Goal: Task Accomplishment & Management: Complete application form

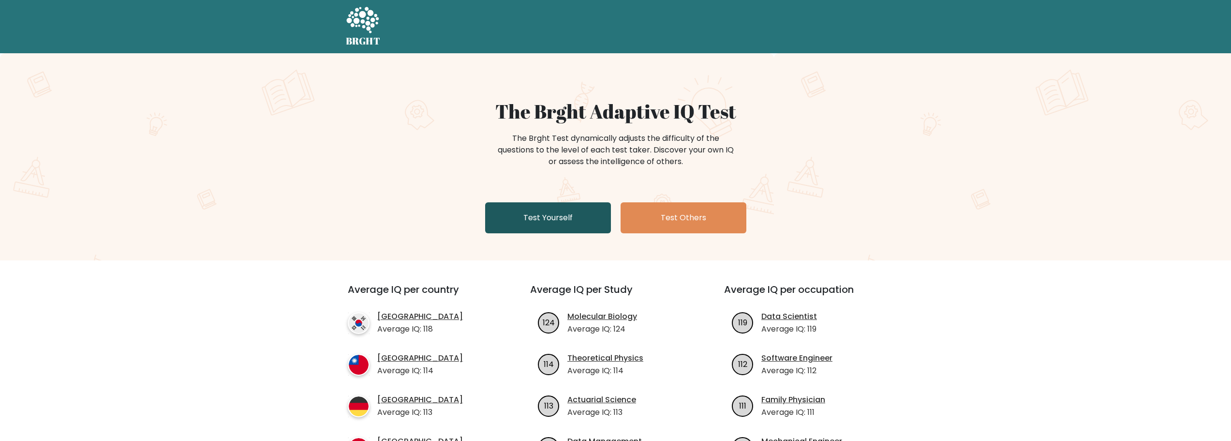
click at [562, 227] on link "Test Yourself" at bounding box center [548, 217] width 126 height 31
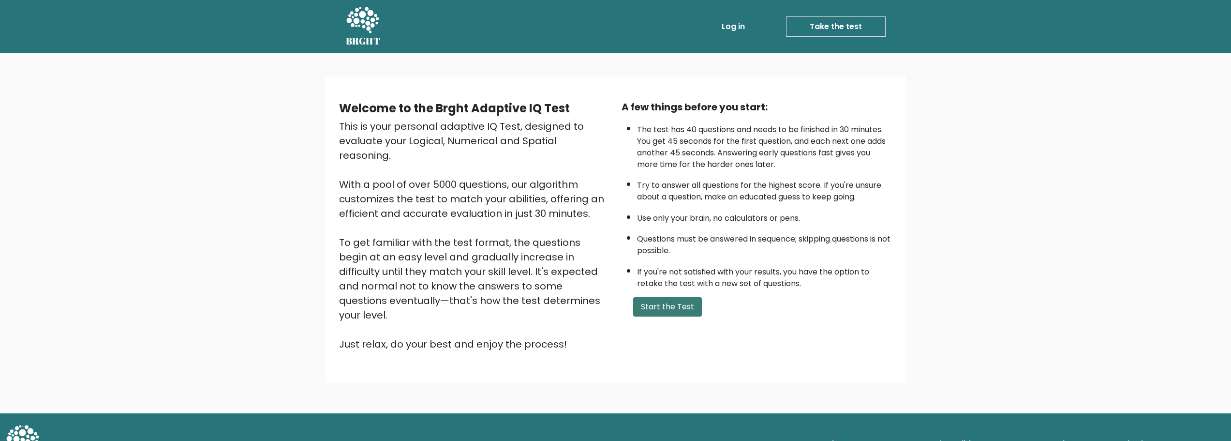
click at [685, 311] on button "Start the Test" at bounding box center [667, 306] width 69 height 19
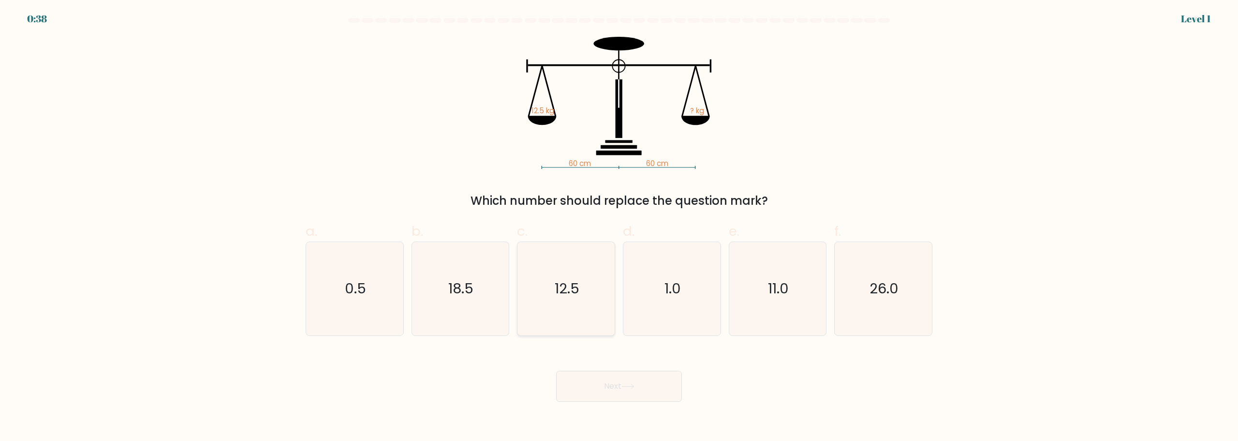
click at [559, 288] on text "12.5" at bounding box center [567, 288] width 25 height 19
click at [619, 227] on input "c. 12.5" at bounding box center [619, 224] width 0 height 6
radio input "true"
click at [644, 383] on button "Next" at bounding box center [619, 386] width 126 height 31
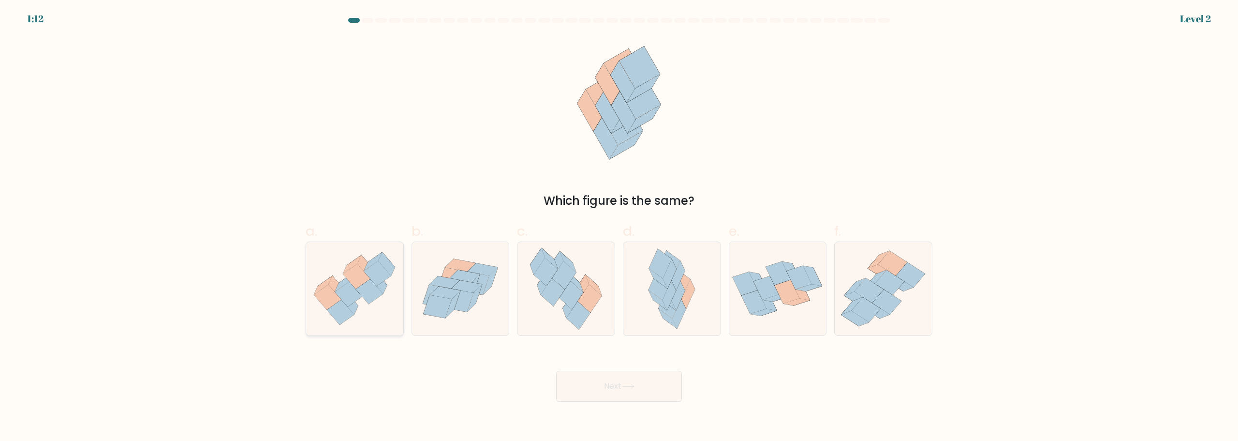
drag, startPoint x: 367, startPoint y: 293, endPoint x: 367, endPoint y: 301, distance: 7.7
click at [368, 294] on icon at bounding box center [369, 291] width 27 height 25
click at [619, 227] on input "a." at bounding box center [619, 224] width 0 height 6
radio input "true"
click at [648, 397] on button "Next" at bounding box center [619, 386] width 126 height 31
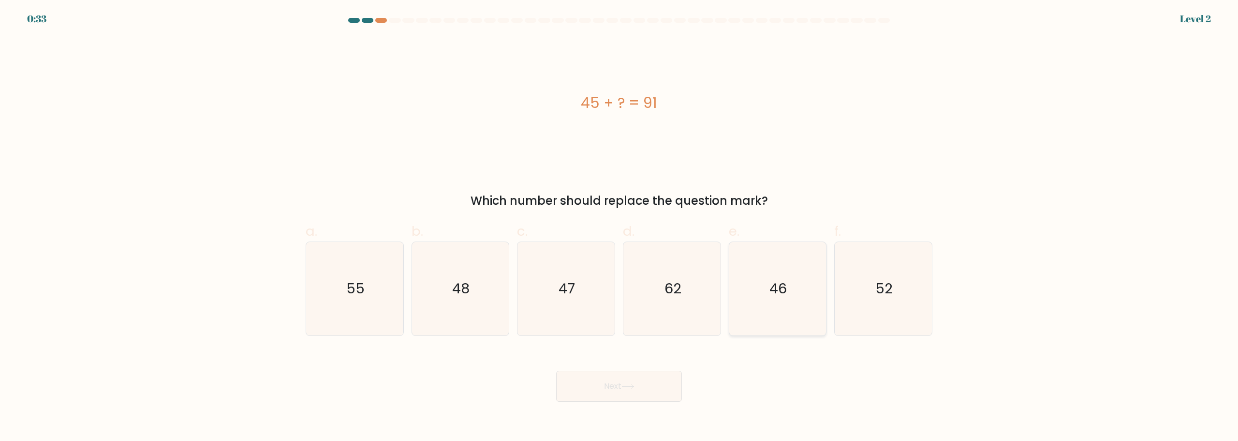
click at [769, 299] on icon "46" at bounding box center [777, 288] width 93 height 93
click at [620, 227] on input "e. 46" at bounding box center [619, 224] width 0 height 6
radio input "true"
click at [635, 385] on icon at bounding box center [628, 386] width 13 height 5
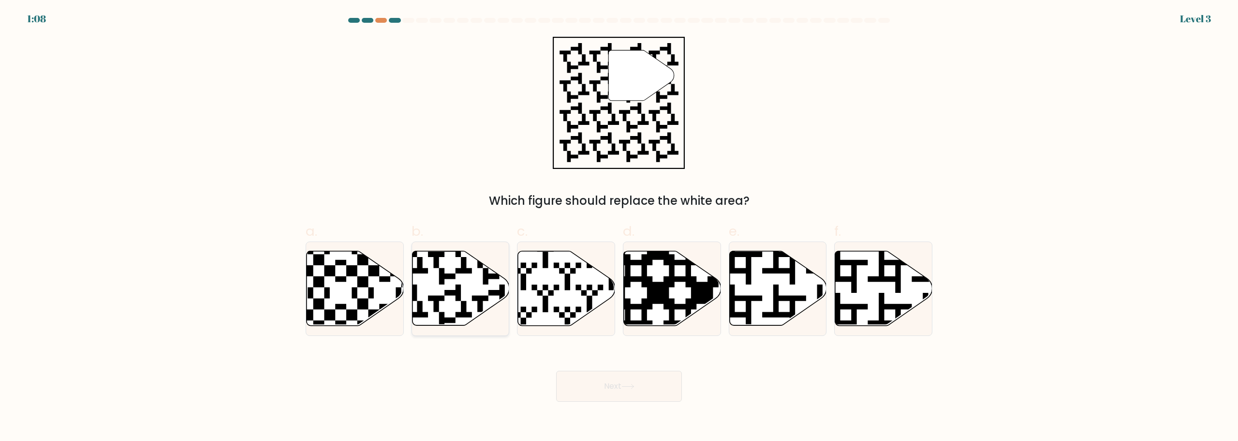
click at [459, 287] on icon at bounding box center [428, 328] width 176 height 176
click at [619, 227] on input "b." at bounding box center [619, 224] width 0 height 6
radio input "true"
click at [638, 387] on button "Next" at bounding box center [619, 386] width 126 height 31
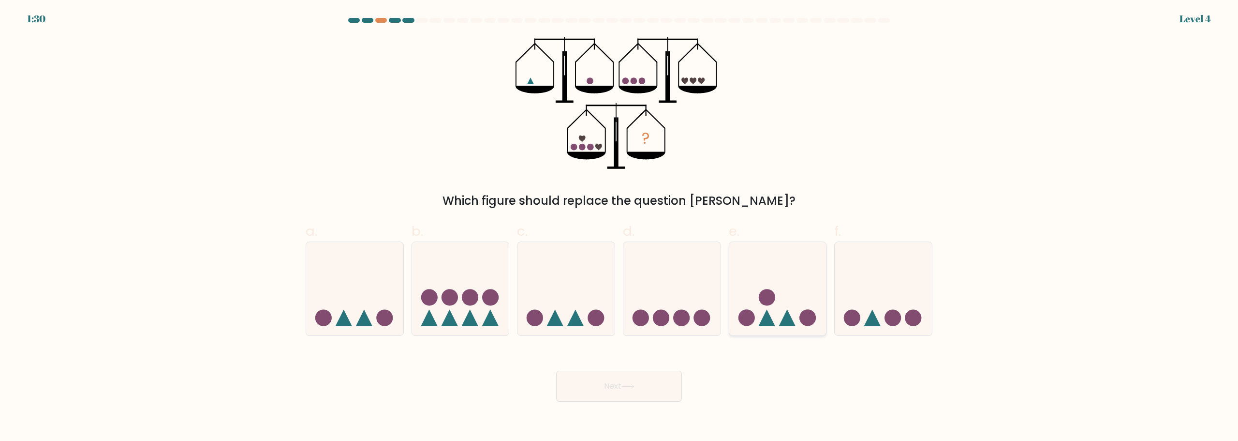
click at [769, 314] on icon at bounding box center [767, 318] width 16 height 16
click at [620, 227] on input "e." at bounding box center [619, 224] width 0 height 6
radio input "true"
click at [655, 389] on button "Next" at bounding box center [619, 386] width 126 height 31
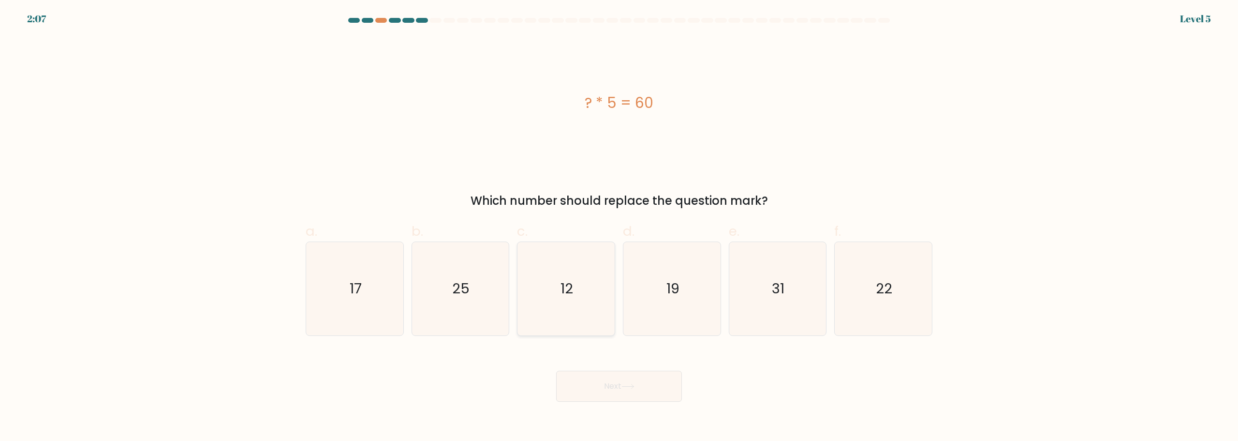
click at [577, 301] on icon "12" at bounding box center [566, 288] width 93 height 93
click at [619, 227] on input "c. 12" at bounding box center [619, 224] width 0 height 6
radio input "true"
click at [614, 380] on button "Next" at bounding box center [619, 386] width 126 height 31
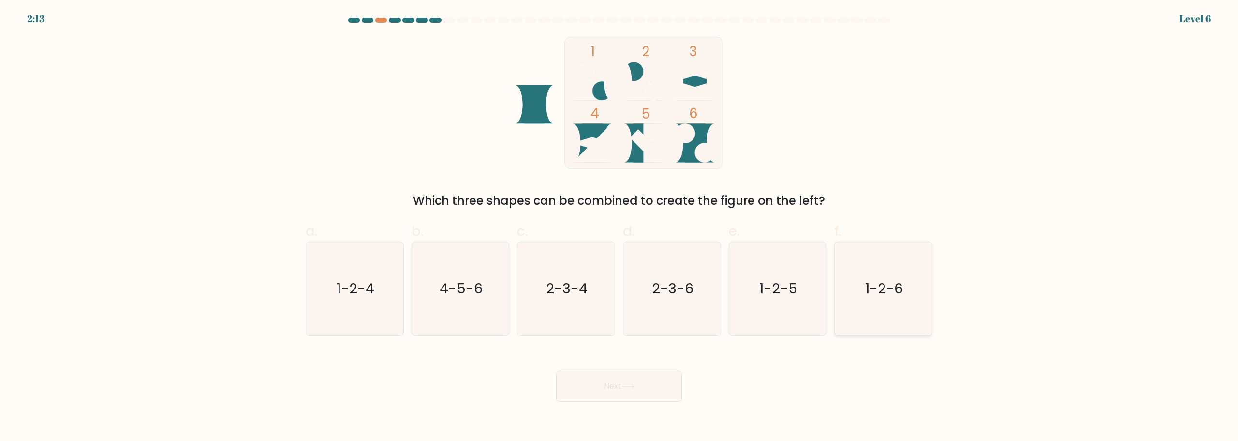
click at [878, 315] on icon "1-2-6" at bounding box center [883, 288] width 93 height 93
click at [620, 227] on input "f. 1-2-6" at bounding box center [619, 224] width 0 height 6
radio input "true"
click at [618, 389] on button "Next" at bounding box center [619, 386] width 126 height 31
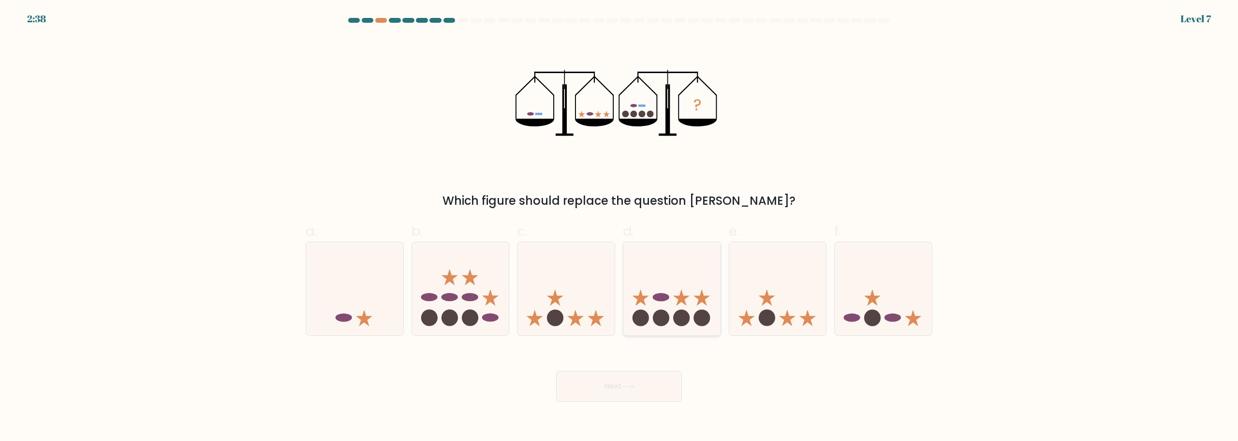
click at [679, 324] on circle at bounding box center [681, 318] width 16 height 16
click at [620, 227] on input "d." at bounding box center [619, 224] width 0 height 6
radio input "true"
click at [644, 384] on button "Next" at bounding box center [619, 386] width 126 height 31
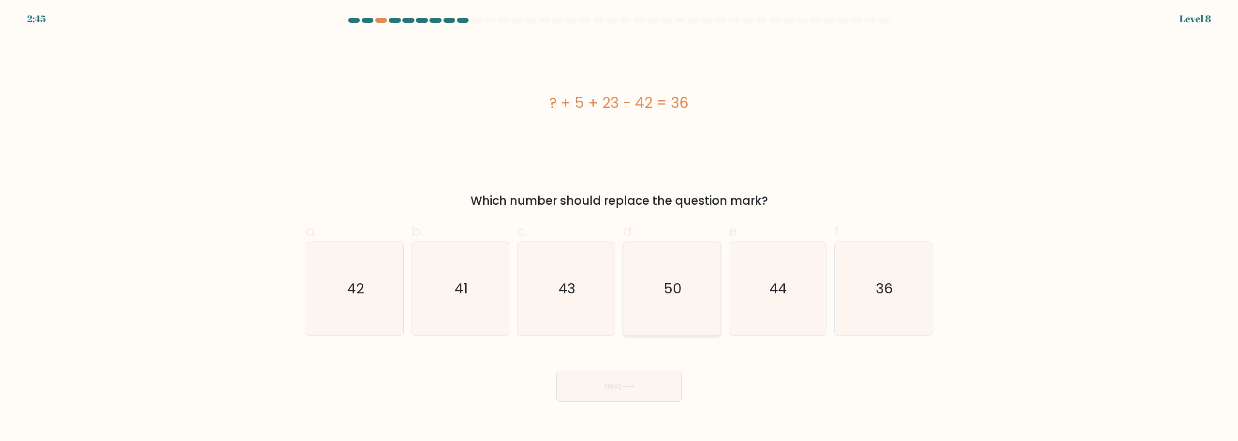
click at [682, 303] on icon "50" at bounding box center [672, 288] width 93 height 93
click at [620, 227] on input "d. 50" at bounding box center [619, 224] width 0 height 6
radio input "true"
click at [667, 372] on button "Next" at bounding box center [619, 386] width 126 height 31
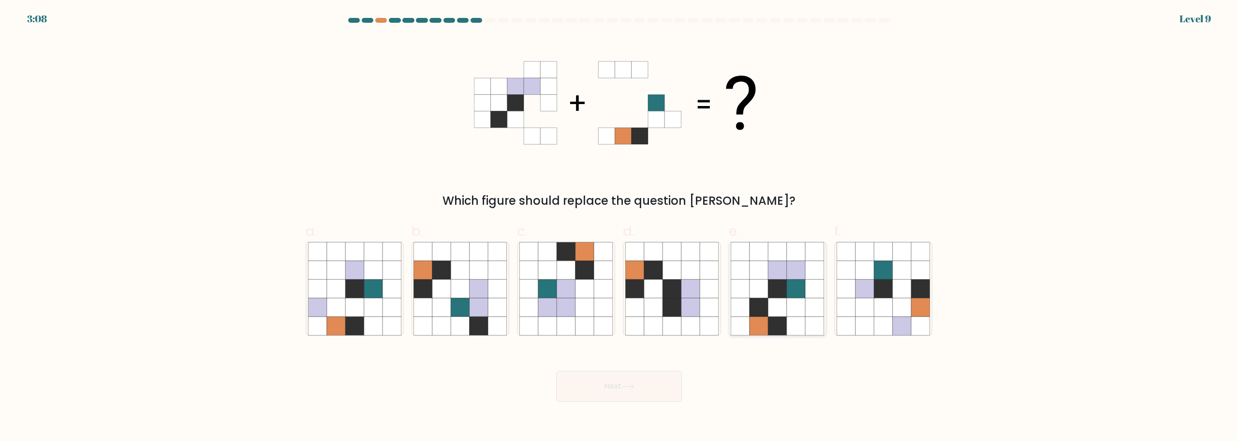
click at [803, 318] on icon at bounding box center [796, 325] width 18 height 18
click at [620, 227] on input "e." at bounding box center [619, 224] width 0 height 6
radio input "true"
click at [656, 387] on button "Next" at bounding box center [619, 386] width 126 height 31
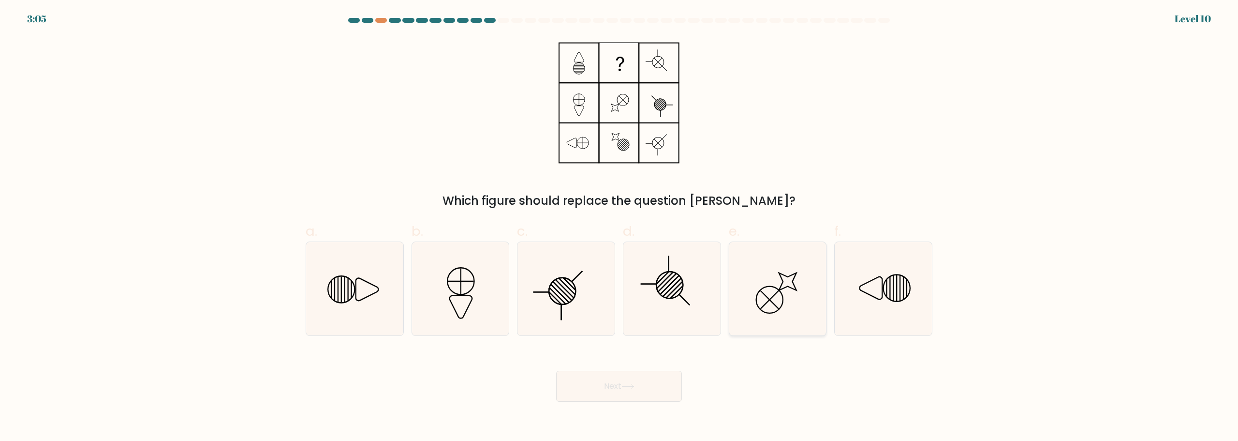
click at [787, 300] on icon at bounding box center [777, 288] width 93 height 93
click at [620, 227] on input "e." at bounding box center [619, 224] width 0 height 6
radio input "true"
click at [655, 391] on button "Next" at bounding box center [619, 386] width 126 height 31
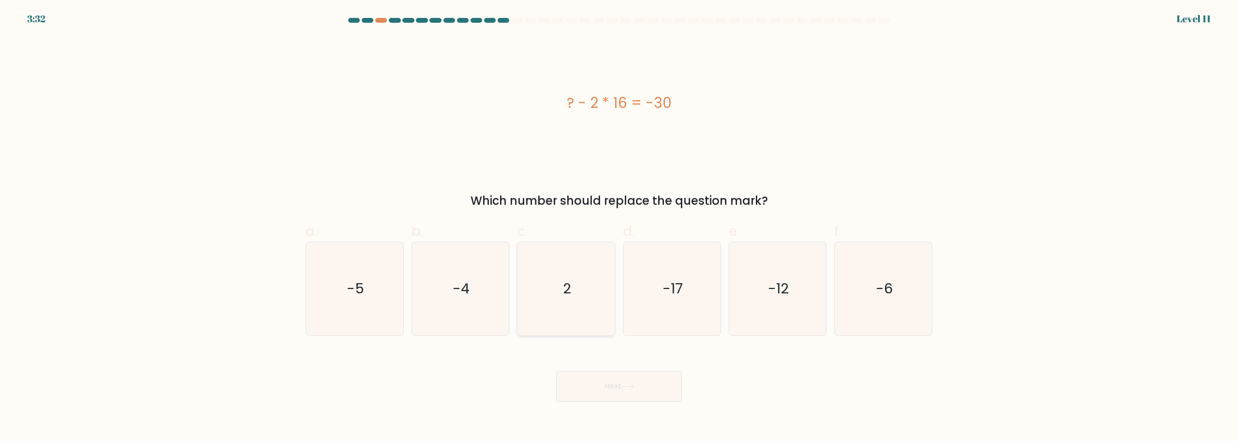
click at [580, 286] on icon "2" at bounding box center [566, 288] width 93 height 93
click at [619, 227] on input "c. 2" at bounding box center [619, 224] width 0 height 6
radio input "true"
click at [646, 387] on button "Next" at bounding box center [619, 386] width 126 height 31
click at [613, 387] on button "Next" at bounding box center [619, 386] width 126 height 31
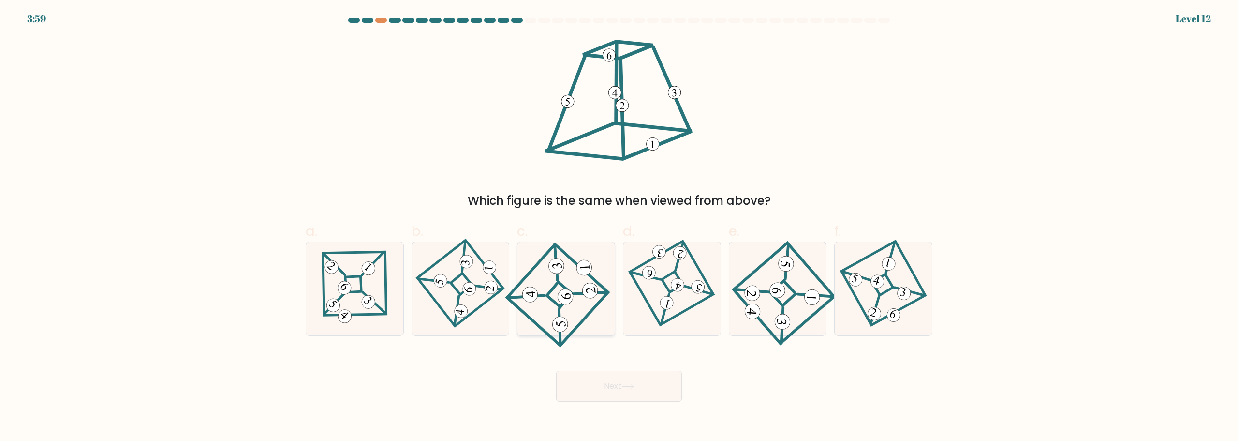
click at [586, 301] on icon at bounding box center [566, 288] width 87 height 74
click at [619, 227] on input "c." at bounding box center [619, 224] width 0 height 6
radio input "true"
drag, startPoint x: 603, startPoint y: 378, endPoint x: 615, endPoint y: 383, distance: 12.6
click at [604, 379] on button "Next" at bounding box center [619, 386] width 126 height 31
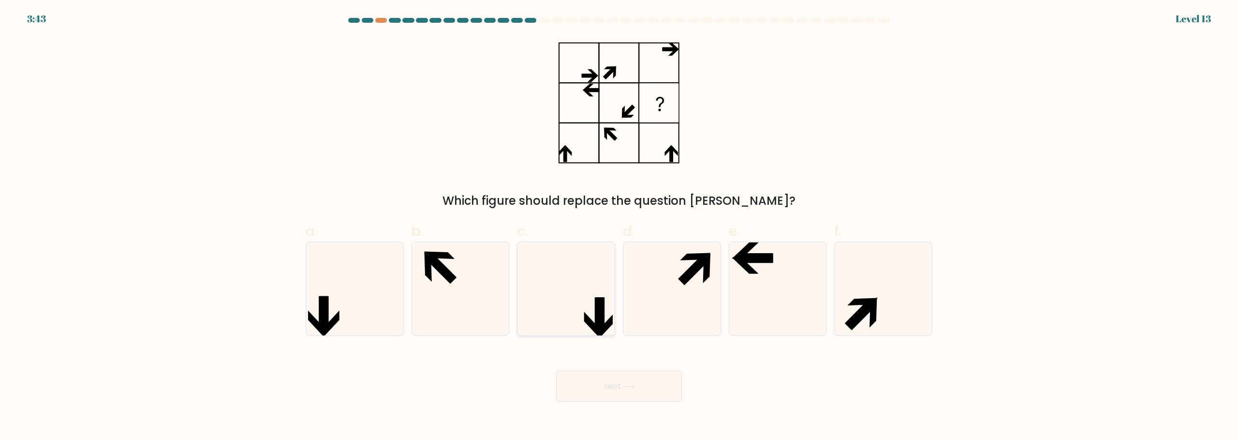
click at [587, 302] on icon at bounding box center [566, 288] width 93 height 93
click at [619, 227] on input "c." at bounding box center [619, 224] width 0 height 6
radio input "true"
click at [632, 387] on icon at bounding box center [628, 386] width 13 height 5
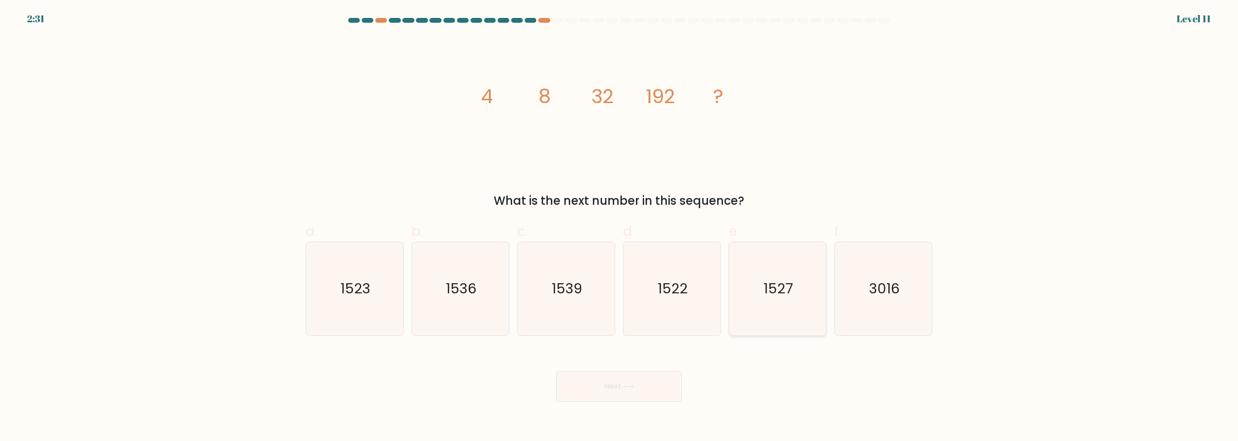
click at [774, 300] on icon "1527" at bounding box center [777, 288] width 93 height 93
click at [620, 227] on input "e. 1527" at bounding box center [619, 224] width 0 height 6
radio input "true"
click at [671, 380] on button "Next" at bounding box center [619, 386] width 126 height 31
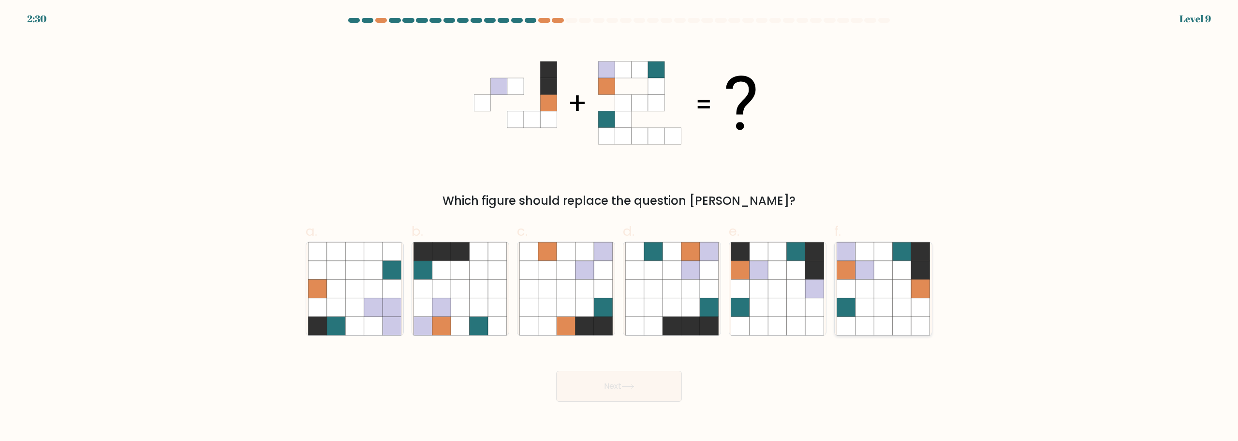
click at [866, 278] on icon at bounding box center [865, 269] width 18 height 18
click at [620, 227] on input "f." at bounding box center [619, 224] width 0 height 6
radio input "true"
click at [648, 391] on button "Next" at bounding box center [619, 386] width 126 height 31
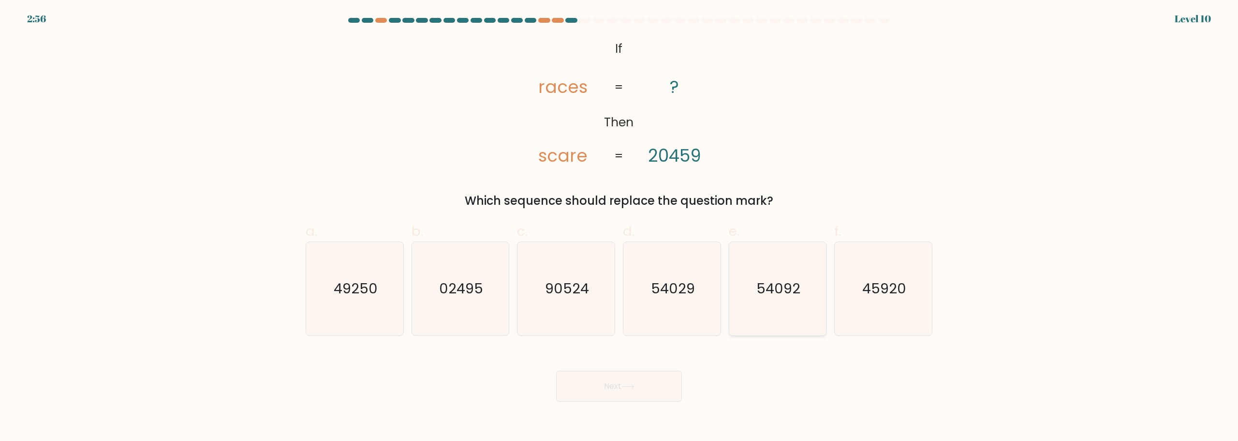
click at [788, 319] on icon "54092" at bounding box center [777, 288] width 93 height 93
click at [620, 227] on input "e. 54092" at bounding box center [619, 224] width 0 height 6
radio input "true"
click at [634, 379] on button "Next" at bounding box center [619, 386] width 126 height 31
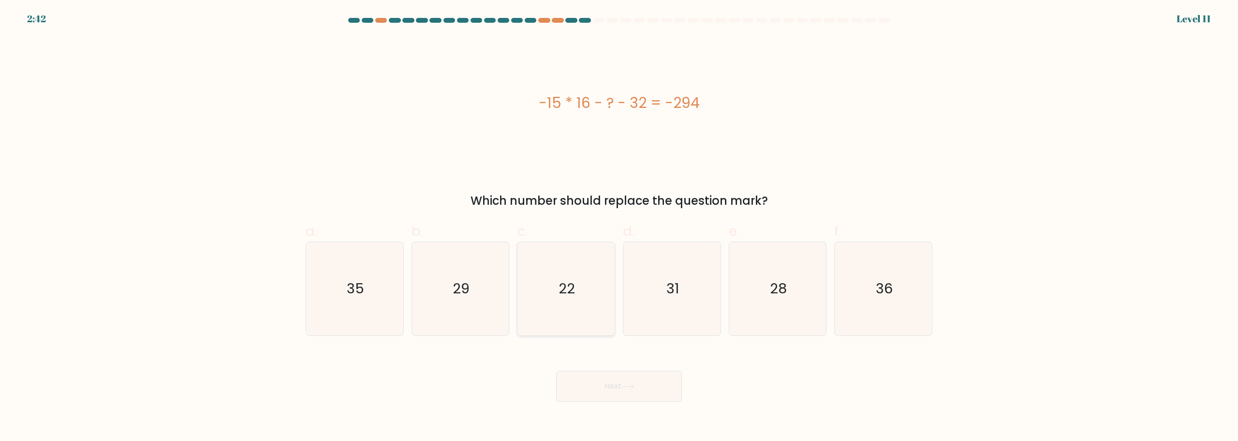
click at [560, 276] on icon "22" at bounding box center [566, 288] width 93 height 93
click at [619, 227] on input "c. 22" at bounding box center [619, 224] width 0 height 6
radio input "true"
click at [632, 403] on body "2:41 Level 11" at bounding box center [619, 220] width 1238 height 441
click at [644, 384] on button "Next" at bounding box center [619, 386] width 126 height 31
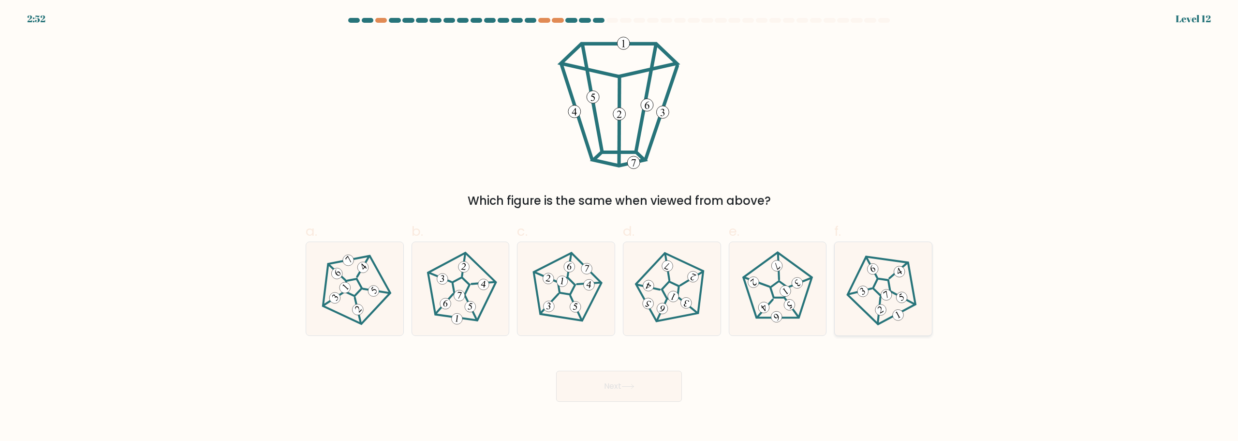
click at [893, 305] on icon at bounding box center [883, 288] width 74 height 74
click at [620, 227] on input "f." at bounding box center [619, 224] width 0 height 6
radio input "true"
drag, startPoint x: 465, startPoint y: 297, endPoint x: 473, endPoint y: 303, distance: 9.6
click at [465, 297] on 371 at bounding box center [471, 308] width 18 height 25
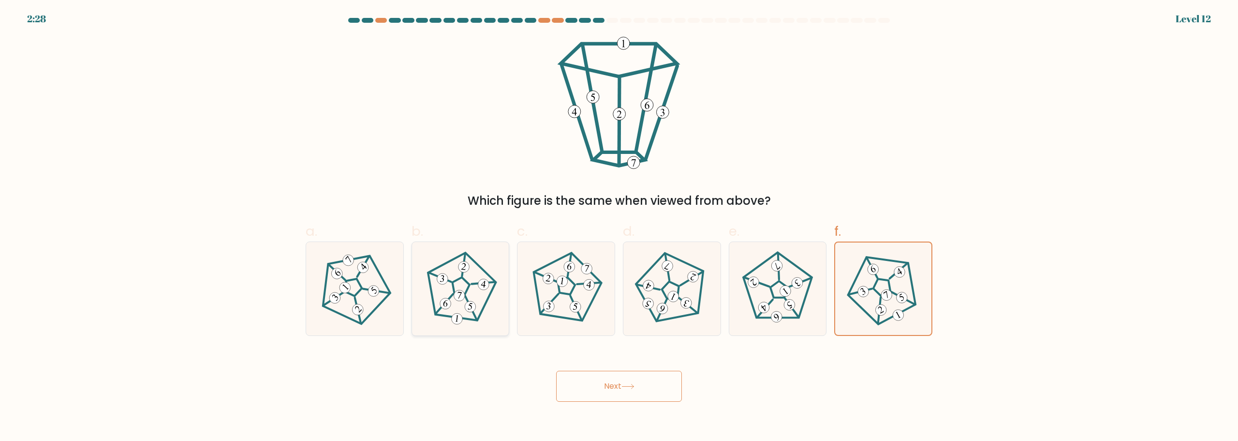
click at [619, 227] on input "b." at bounding box center [619, 224] width 0 height 6
radio input "true"
click at [641, 377] on button "Next" at bounding box center [619, 386] width 126 height 31
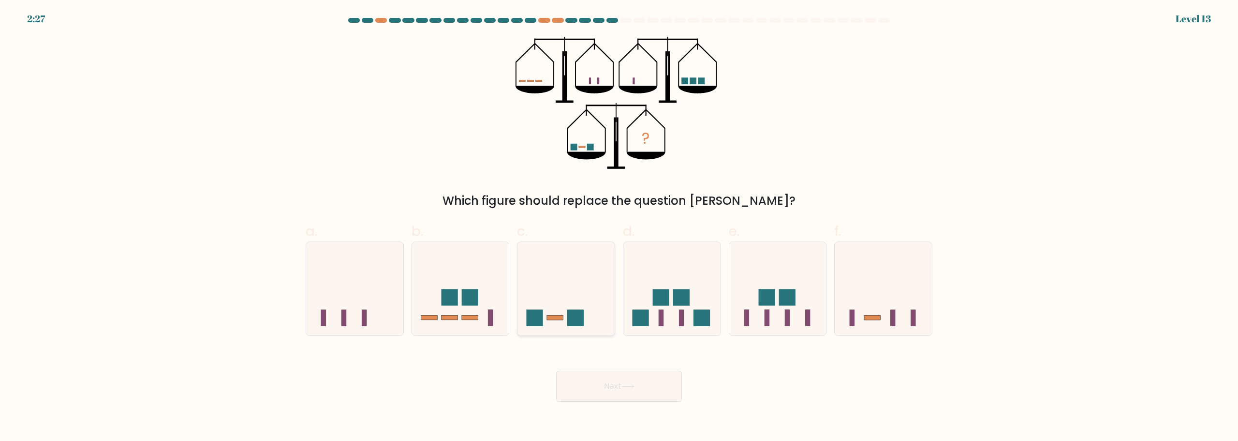
click at [558, 322] on icon at bounding box center [566, 288] width 97 height 80
click at [619, 227] on input "c." at bounding box center [619, 224] width 0 height 6
radio input "true"
click at [644, 382] on button "Next" at bounding box center [619, 386] width 126 height 31
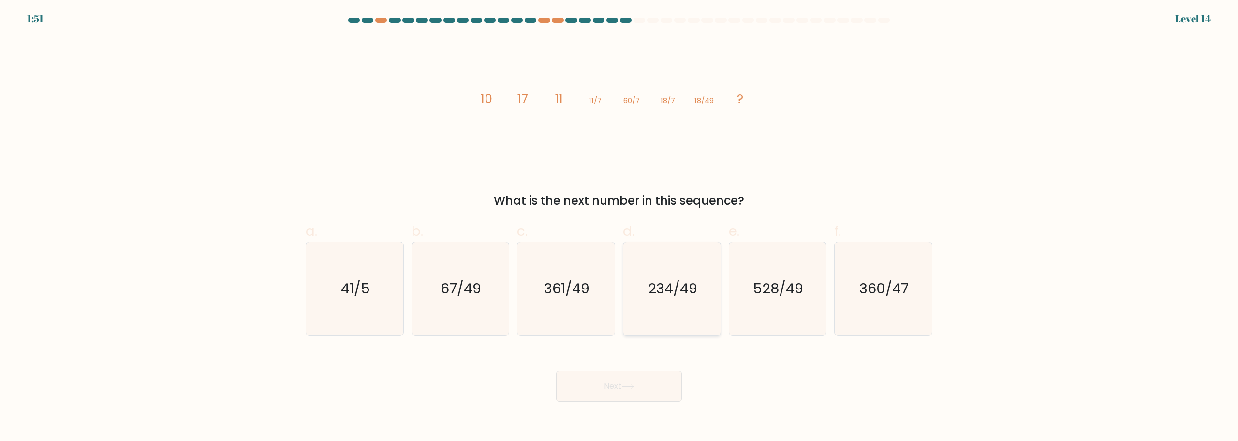
click at [690, 294] on text "234/49" at bounding box center [672, 288] width 49 height 19
click at [620, 227] on input "d. 234/49" at bounding box center [619, 224] width 0 height 6
radio input "true"
click at [653, 384] on button "Next" at bounding box center [619, 386] width 126 height 31
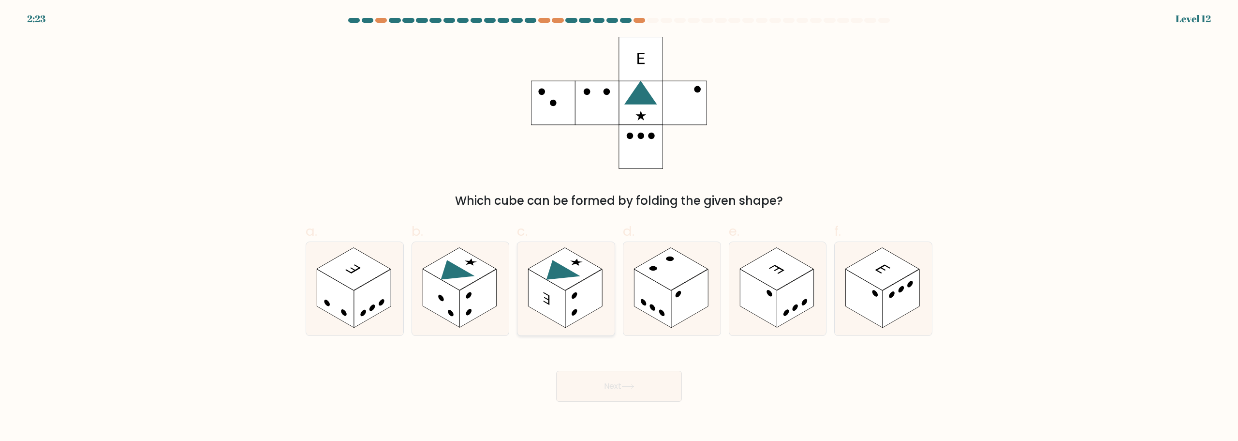
click at [563, 315] on rect at bounding box center [547, 298] width 37 height 59
click at [619, 227] on input "c." at bounding box center [619, 224] width 0 height 6
radio input "true"
click at [661, 387] on button "Next" at bounding box center [619, 386] width 126 height 31
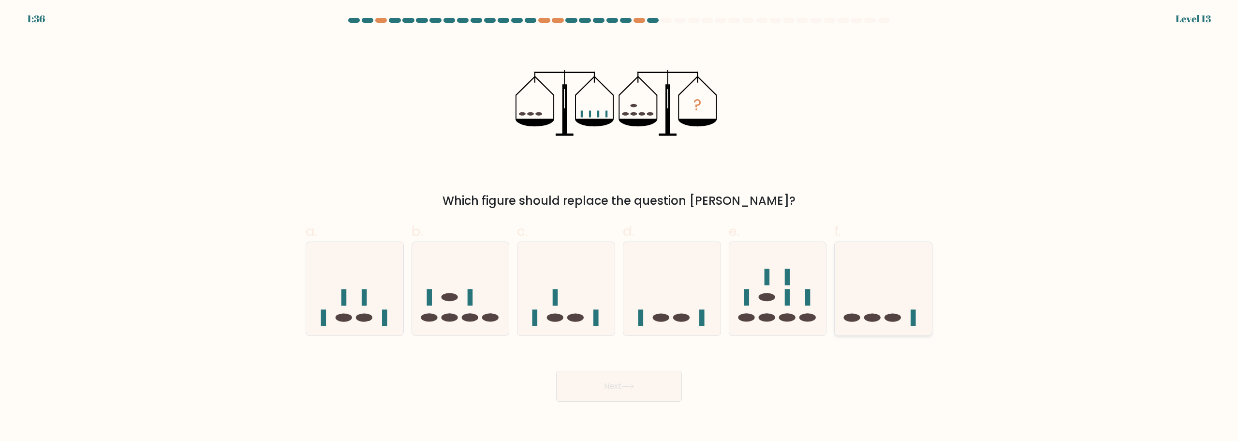
click at [854, 298] on icon at bounding box center [883, 288] width 97 height 80
click at [620, 227] on input "f." at bounding box center [619, 224] width 0 height 6
radio input "true"
click at [669, 378] on button "Next" at bounding box center [619, 386] width 126 height 31
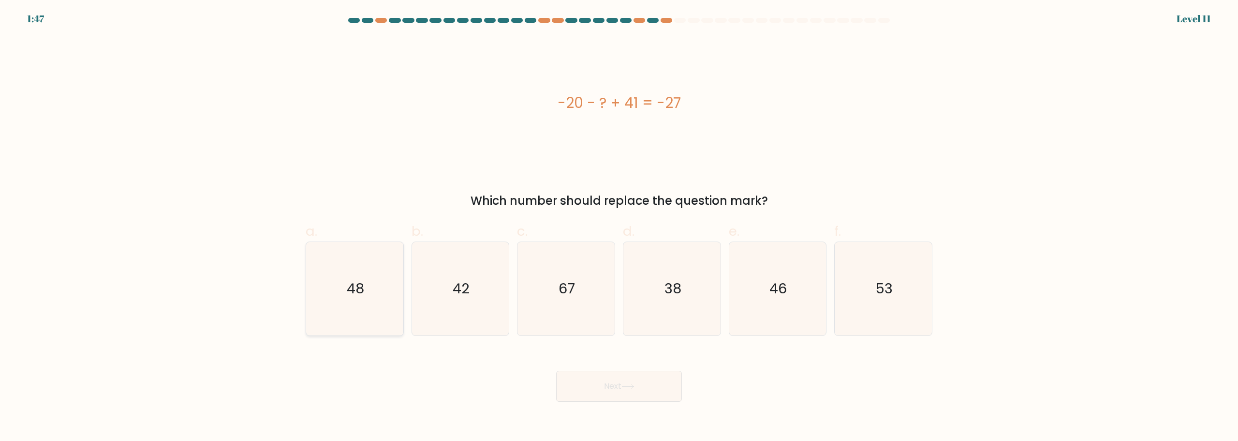
click at [381, 290] on icon "48" at bounding box center [354, 288] width 93 height 93
click at [619, 227] on input "a. 48" at bounding box center [619, 224] width 0 height 6
radio input "true"
click at [621, 387] on button "Next" at bounding box center [619, 386] width 126 height 31
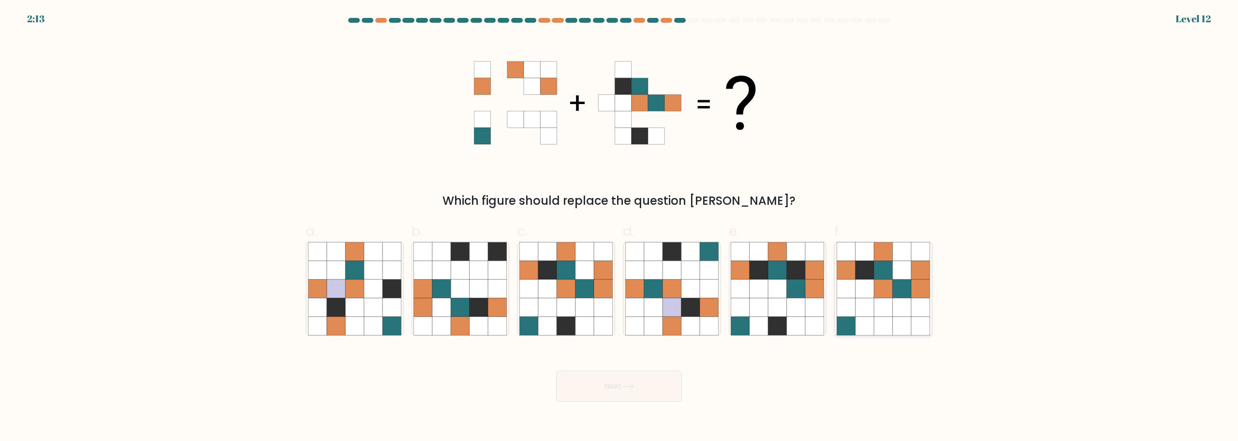
click at [846, 289] on icon at bounding box center [846, 288] width 18 height 18
click at [620, 227] on input "f." at bounding box center [619, 224] width 0 height 6
radio input "true"
click at [578, 328] on icon at bounding box center [585, 325] width 18 height 18
click at [619, 227] on input "c." at bounding box center [619, 224] width 0 height 6
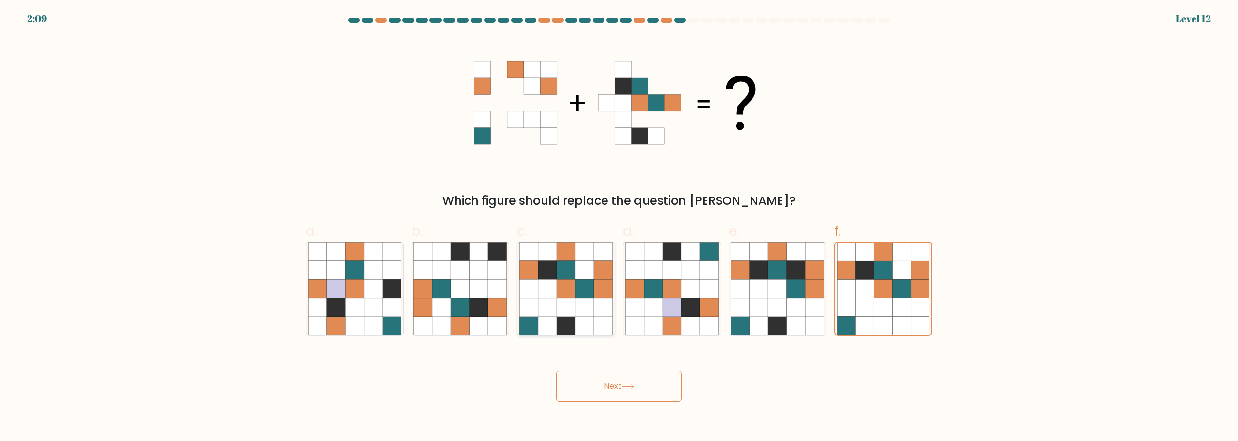
radio input "true"
click at [649, 390] on button "Next" at bounding box center [619, 386] width 126 height 31
click at [656, 380] on button "Next" at bounding box center [619, 386] width 126 height 31
click at [654, 388] on button "Next" at bounding box center [619, 386] width 126 height 31
click at [561, 319] on icon at bounding box center [566, 325] width 18 height 18
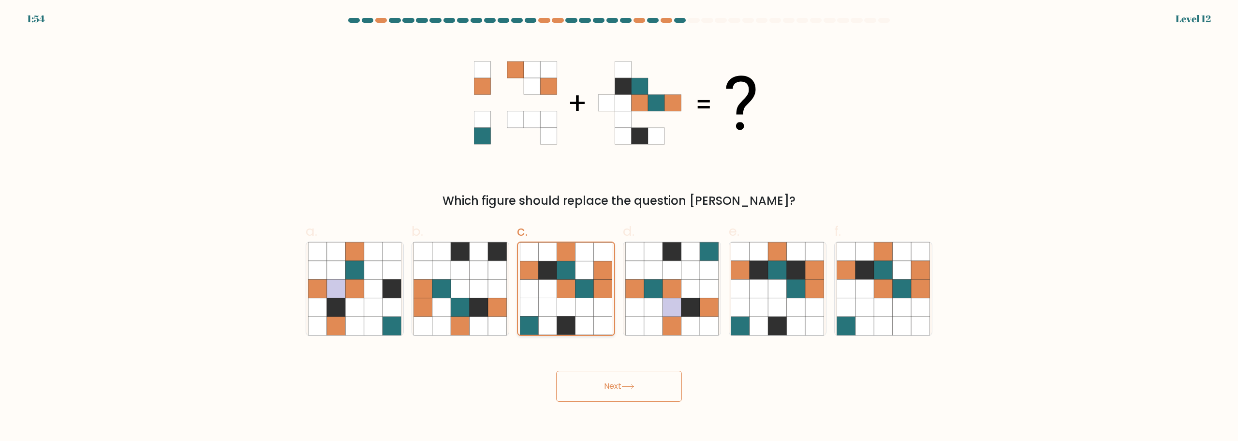
click at [619, 227] on input "c." at bounding box center [619, 224] width 0 height 6
drag, startPoint x: 613, startPoint y: 378, endPoint x: 619, endPoint y: 380, distance: 5.7
click at [614, 379] on button "Next" at bounding box center [619, 386] width 126 height 31
click at [641, 388] on button "Next" at bounding box center [619, 386] width 126 height 31
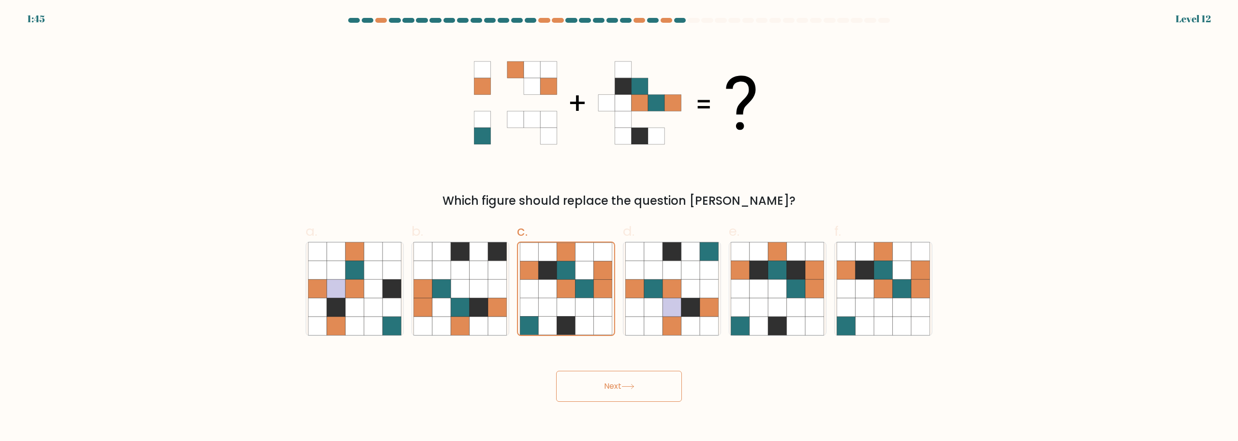
click at [641, 388] on button "Next" at bounding box center [619, 386] width 126 height 31
click at [580, 300] on icon at bounding box center [585, 307] width 18 height 18
click at [619, 227] on input "c." at bounding box center [619, 224] width 0 height 6
click at [580, 300] on icon at bounding box center [585, 307] width 18 height 18
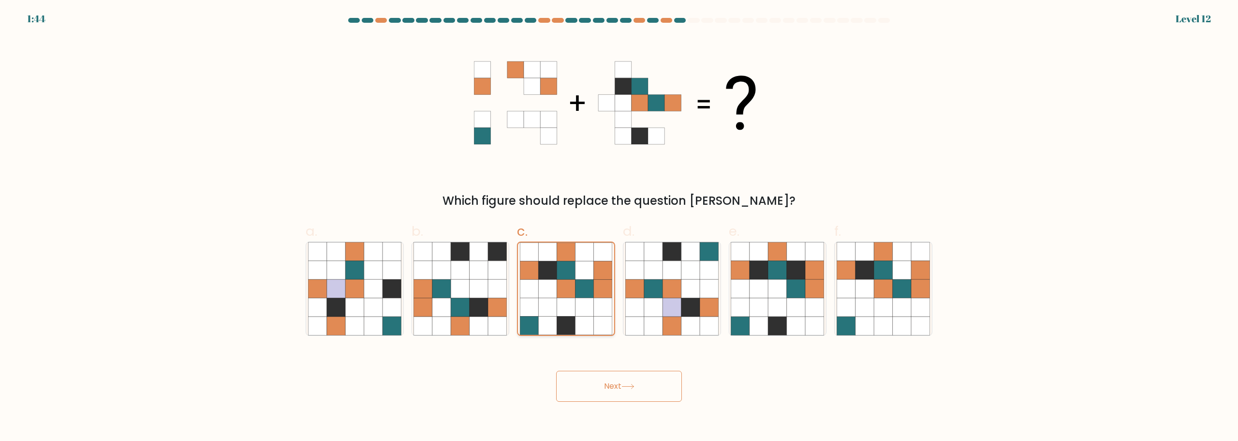
click at [619, 227] on input "c." at bounding box center [619, 224] width 0 height 6
click at [628, 385] on icon at bounding box center [628, 386] width 13 height 5
click at [768, 292] on icon at bounding box center [759, 288] width 18 height 18
click at [620, 227] on input "e." at bounding box center [619, 224] width 0 height 6
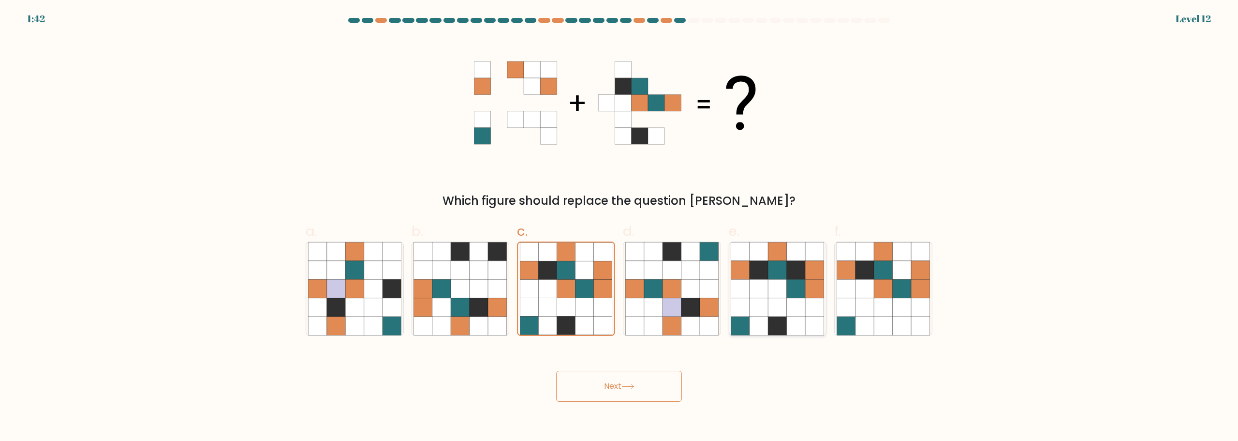
radio input "true"
drag, startPoint x: 879, startPoint y: 295, endPoint x: 852, endPoint y: 295, distance: 26.1
click at [879, 295] on icon at bounding box center [883, 288] width 18 height 18
click at [620, 227] on input "f." at bounding box center [619, 224] width 0 height 6
radio input "true"
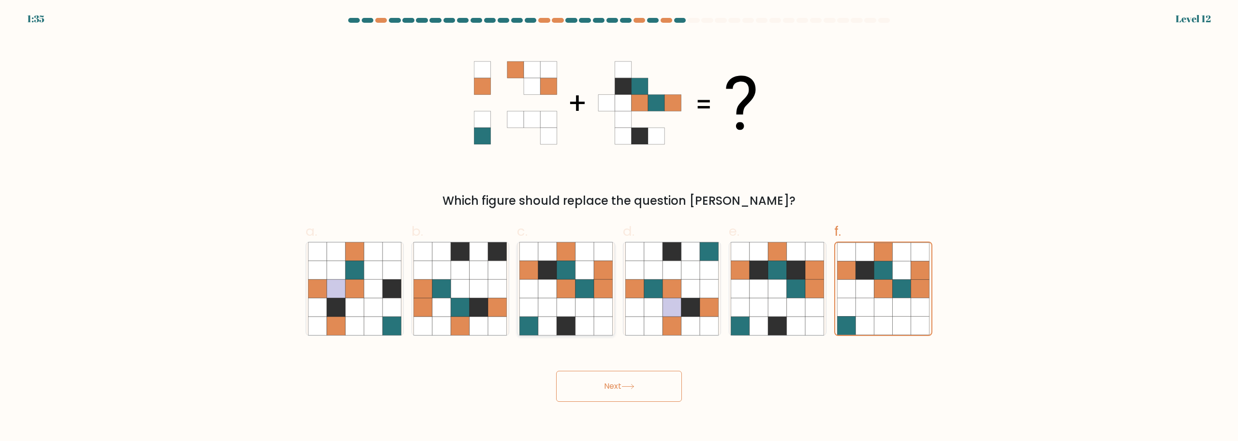
click at [571, 319] on icon at bounding box center [566, 325] width 18 height 18
click at [619, 227] on input "c." at bounding box center [619, 224] width 0 height 6
radio input "true"
click at [629, 389] on button "Next" at bounding box center [619, 386] width 126 height 31
click at [580, 388] on button "Next" at bounding box center [619, 386] width 126 height 31
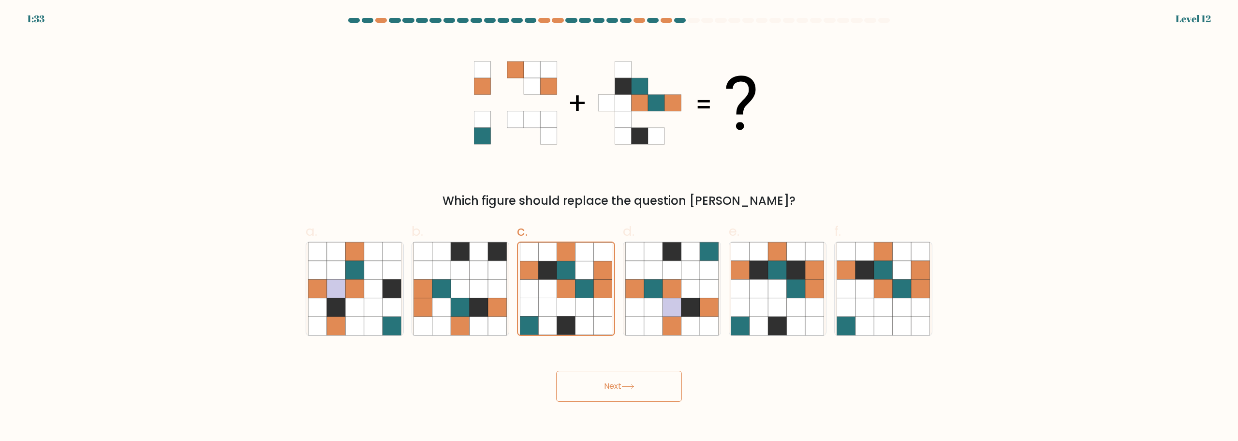
click at [581, 388] on button "Next" at bounding box center [619, 386] width 126 height 31
click at [649, 380] on button "Next" at bounding box center [619, 386] width 126 height 31
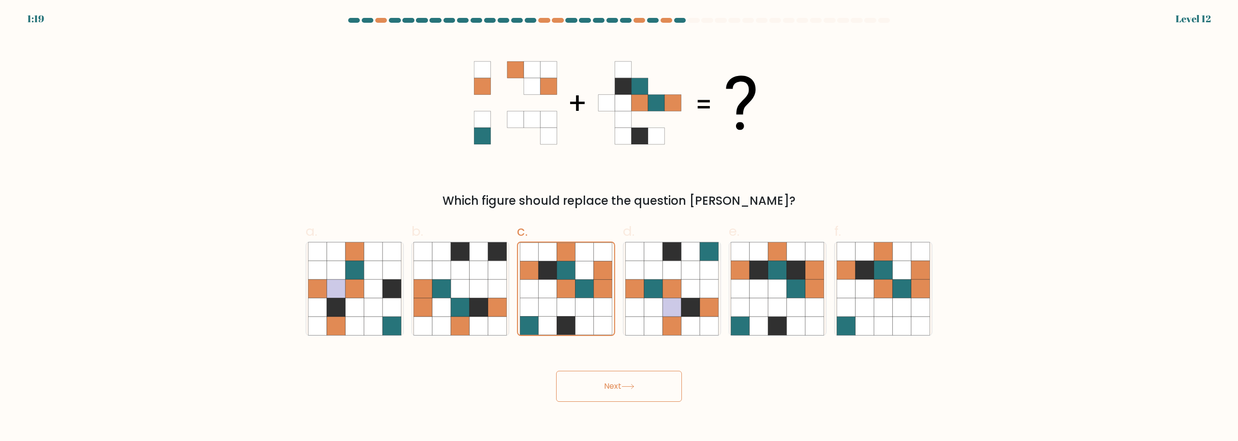
click at [670, 386] on button "Next" at bounding box center [619, 386] width 126 height 31
click at [680, 384] on button "Next" at bounding box center [619, 386] width 126 height 31
click at [562, 296] on icon at bounding box center [566, 288] width 18 height 18
click at [619, 227] on input "c." at bounding box center [619, 224] width 0 height 6
click at [624, 388] on button "Next" at bounding box center [619, 386] width 126 height 31
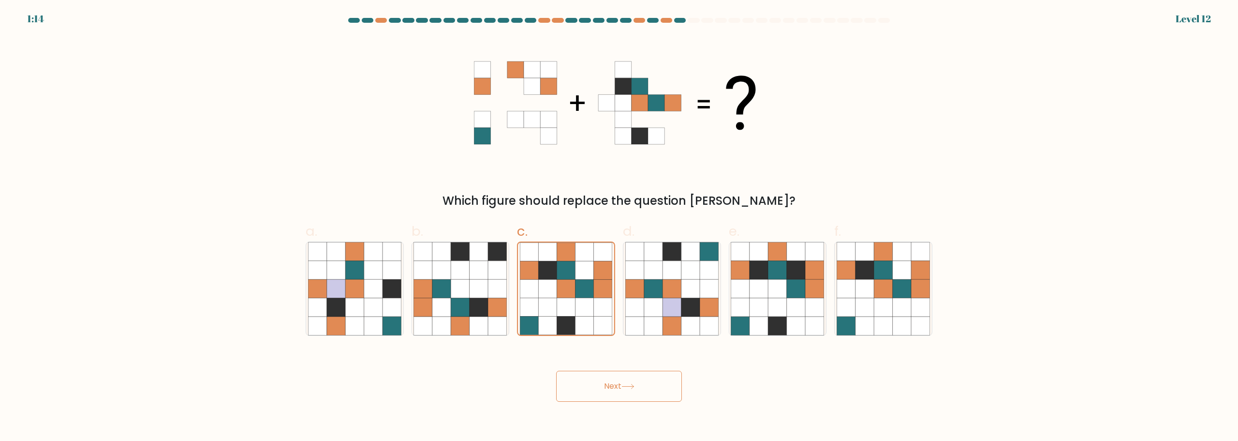
click at [624, 388] on icon at bounding box center [628, 386] width 13 height 5
click at [625, 388] on icon at bounding box center [628, 386] width 13 height 5
click at [667, 322] on icon at bounding box center [672, 325] width 18 height 18
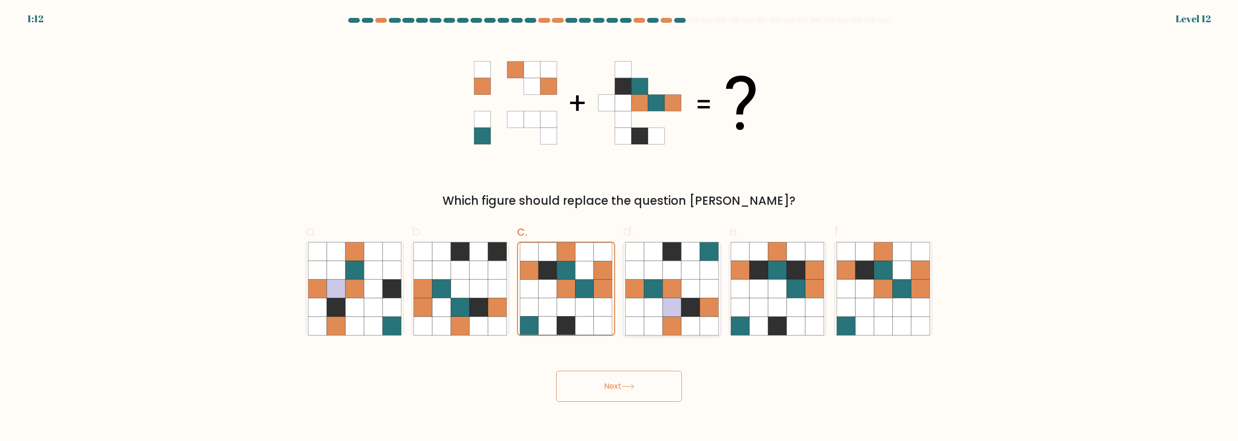
click at [620, 227] on input "d." at bounding box center [619, 224] width 0 height 6
radio input "true"
click at [564, 318] on icon at bounding box center [566, 325] width 18 height 18
click at [619, 227] on input "c." at bounding box center [619, 224] width 0 height 6
radio input "true"
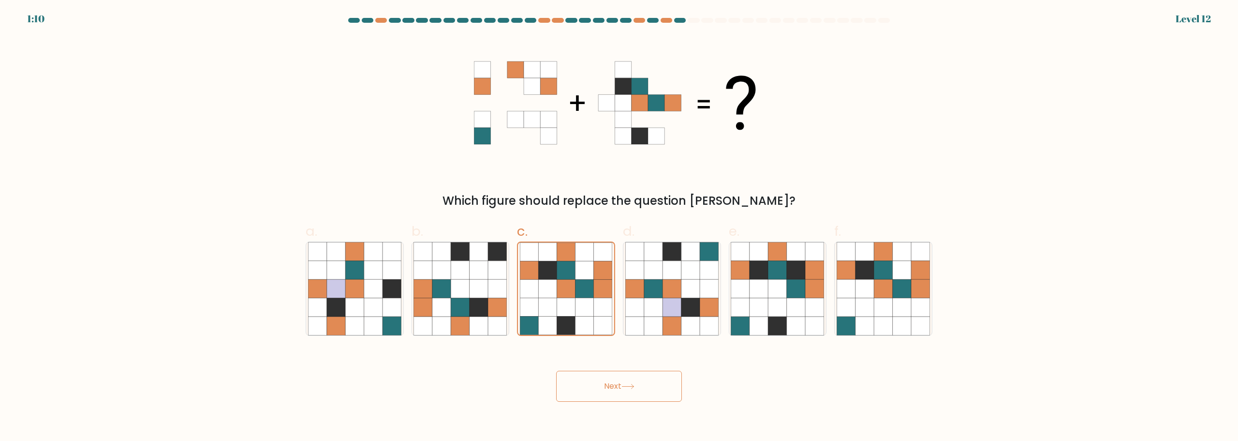
click at [617, 398] on button "Next" at bounding box center [619, 386] width 126 height 31
click at [617, 397] on button "Next" at bounding box center [619, 386] width 126 height 31
click at [619, 393] on button "Next" at bounding box center [619, 386] width 126 height 31
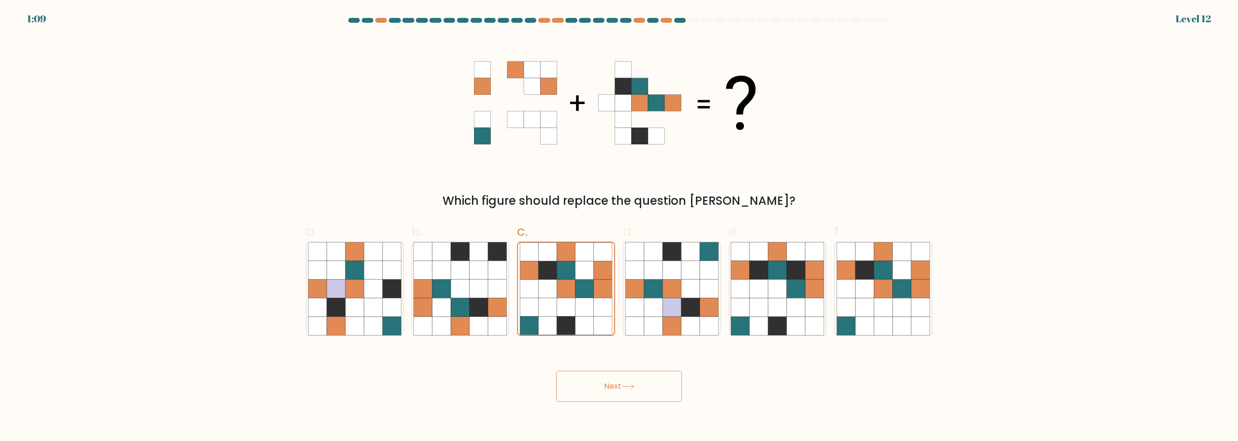
click at [619, 393] on button "Next" at bounding box center [619, 386] width 126 height 31
click at [633, 393] on button "Next" at bounding box center [619, 386] width 126 height 31
click at [602, 386] on button "Next" at bounding box center [619, 386] width 126 height 31
click at [603, 386] on button "Next" at bounding box center [619, 386] width 126 height 31
drag, startPoint x: 603, startPoint y: 386, endPoint x: 608, endPoint y: 386, distance: 4.9
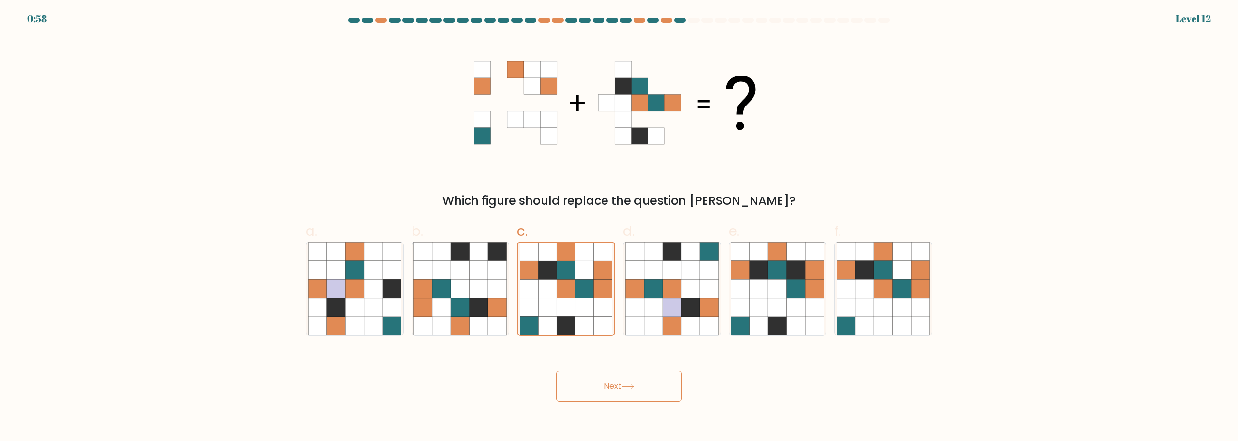
click at [608, 386] on button "Next" at bounding box center [619, 386] width 126 height 31
click at [576, 295] on icon at bounding box center [585, 288] width 18 height 18
click at [619, 227] on input "c." at bounding box center [619, 224] width 0 height 6
click at [460, 295] on icon at bounding box center [460, 288] width 18 height 18
click at [619, 227] on input "b." at bounding box center [619, 224] width 0 height 6
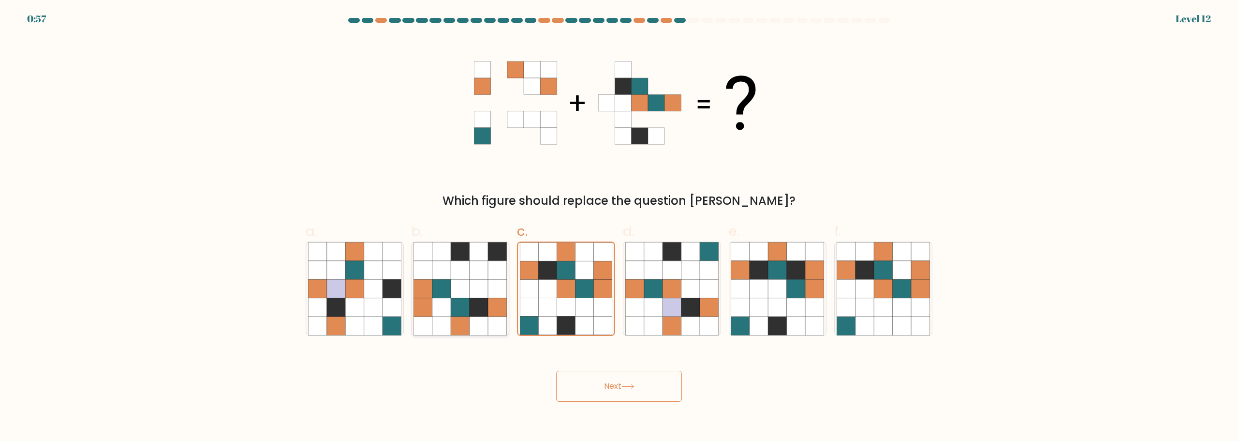
radio input "true"
click at [559, 302] on icon at bounding box center [566, 307] width 18 height 18
click at [619, 227] on input "c." at bounding box center [619, 224] width 0 height 6
radio input "true"
click at [634, 384] on button "Next" at bounding box center [619, 386] width 126 height 31
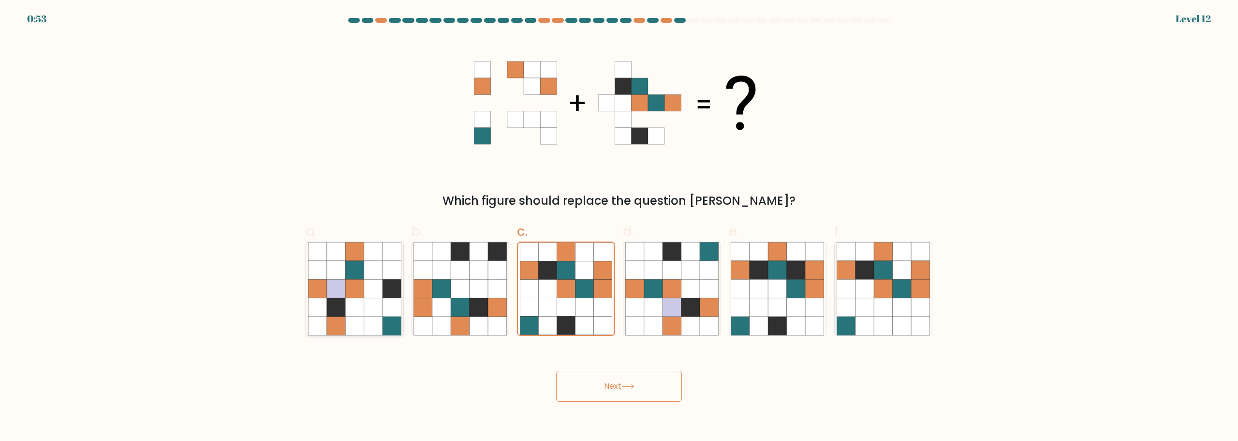
click at [374, 280] on icon at bounding box center [373, 288] width 18 height 18
click at [619, 227] on input "a." at bounding box center [619, 224] width 0 height 6
radio input "true"
click at [596, 378] on button "Next" at bounding box center [619, 386] width 126 height 31
click at [556, 306] on icon at bounding box center [547, 307] width 18 height 18
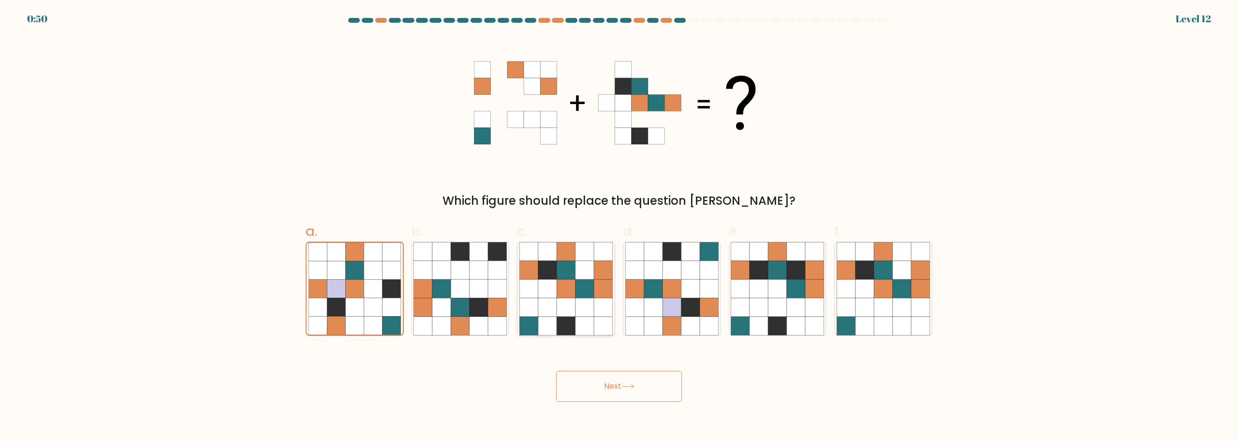
click at [619, 227] on input "c." at bounding box center [619, 224] width 0 height 6
radio input "true"
click at [613, 383] on button "Next" at bounding box center [619, 386] width 126 height 31
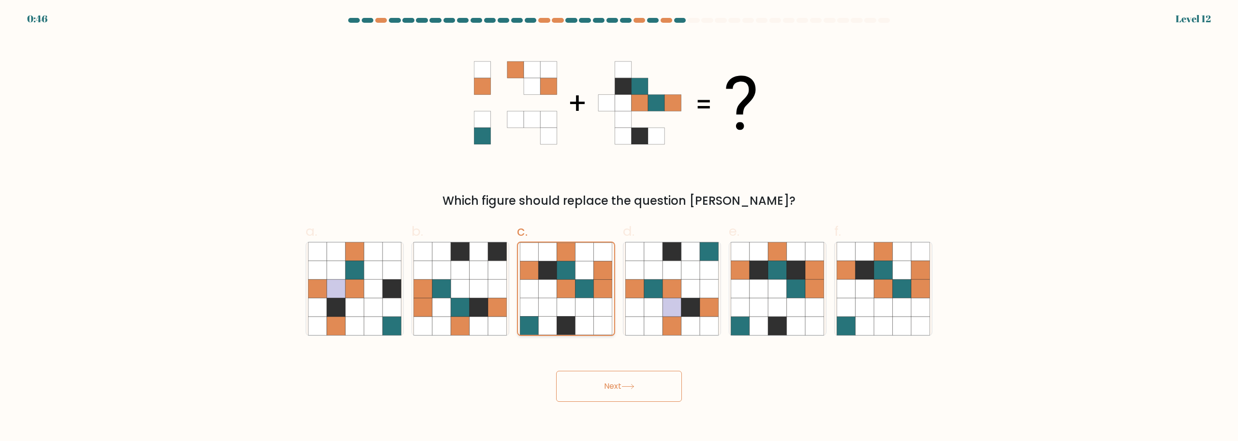
click at [592, 313] on icon at bounding box center [585, 307] width 18 height 18
click at [619, 227] on input "c." at bounding box center [619, 224] width 0 height 6
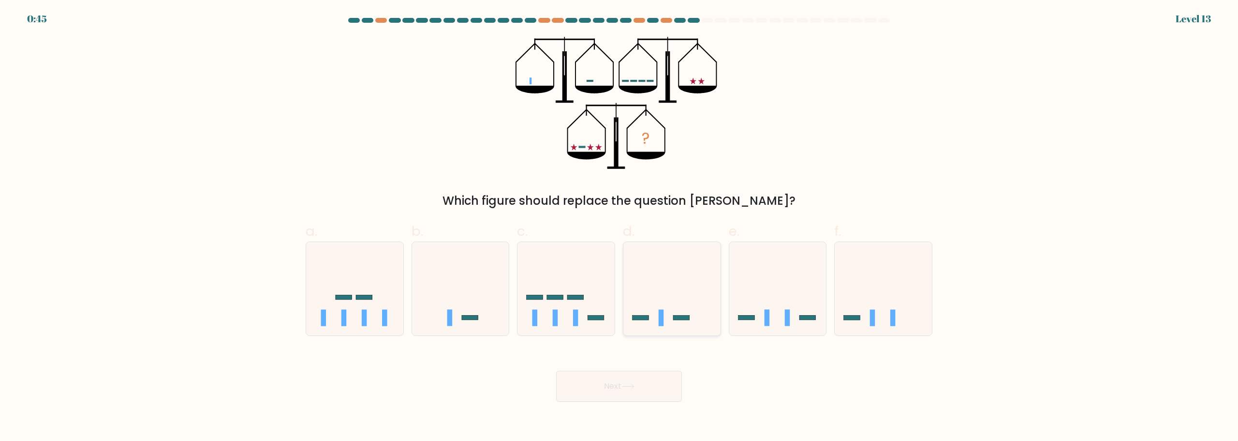
click at [659, 304] on icon at bounding box center [672, 288] width 97 height 80
click at [620, 227] on input "d." at bounding box center [619, 224] width 0 height 6
radio input "true"
click at [646, 384] on button "Next" at bounding box center [619, 386] width 126 height 31
click at [632, 389] on button "Next" at bounding box center [619, 386] width 126 height 31
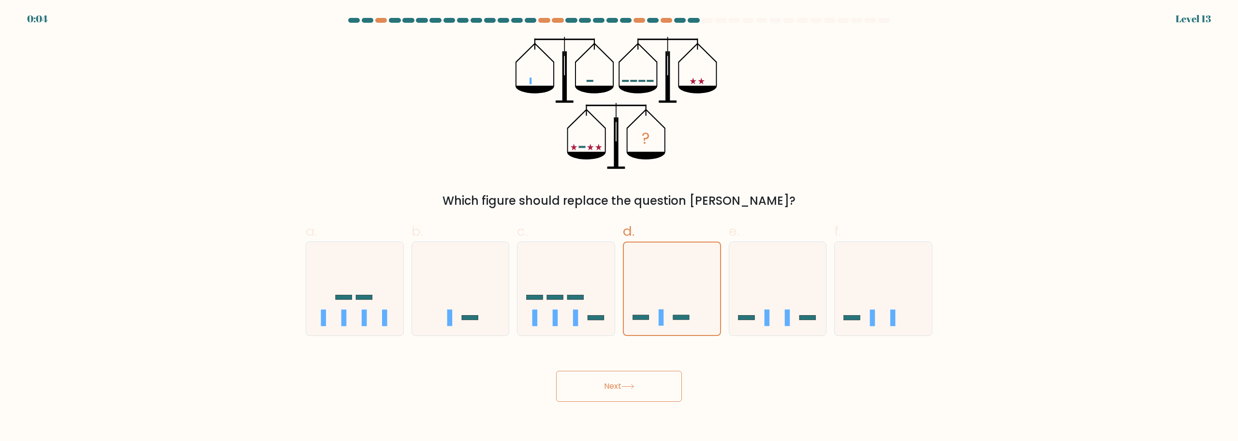
click at [632, 389] on button "Next" at bounding box center [619, 386] width 126 height 31
drag, startPoint x: 652, startPoint y: 291, endPoint x: 652, endPoint y: 304, distance: 12.6
click at [652, 291] on icon at bounding box center [672, 289] width 96 height 80
click at [620, 227] on input "d." at bounding box center [619, 224] width 0 height 6
click at [648, 382] on div "Next" at bounding box center [619, 374] width 639 height 54
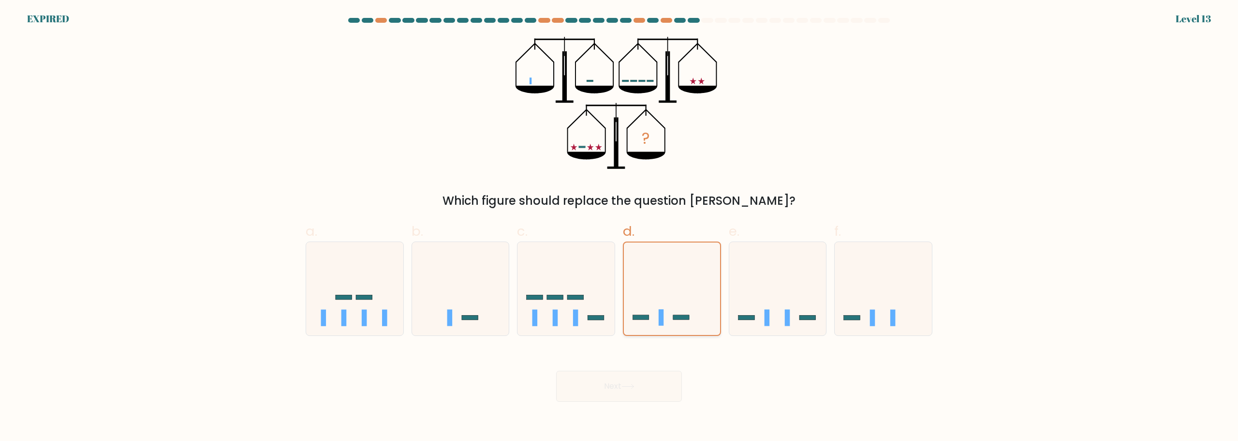
click at [658, 302] on icon at bounding box center [672, 289] width 96 height 80
click at [620, 227] on input "d." at bounding box center [619, 224] width 0 height 6
click at [639, 386] on div "Next" at bounding box center [619, 374] width 639 height 54
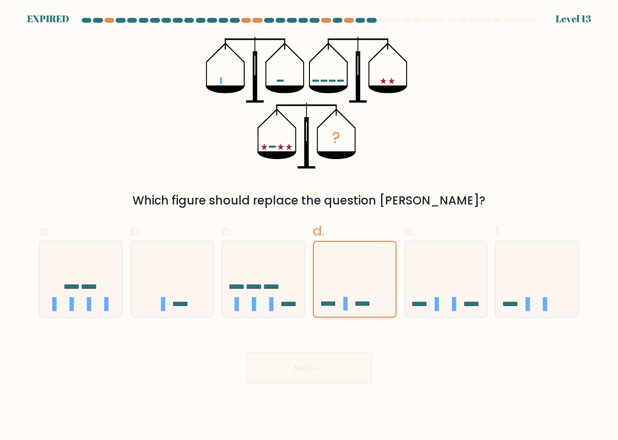
click at [357, 294] on icon at bounding box center [355, 280] width 82 height 68
click at [310, 226] on input "d." at bounding box center [309, 223] width 0 height 6
